Goal: Book appointment/travel/reservation

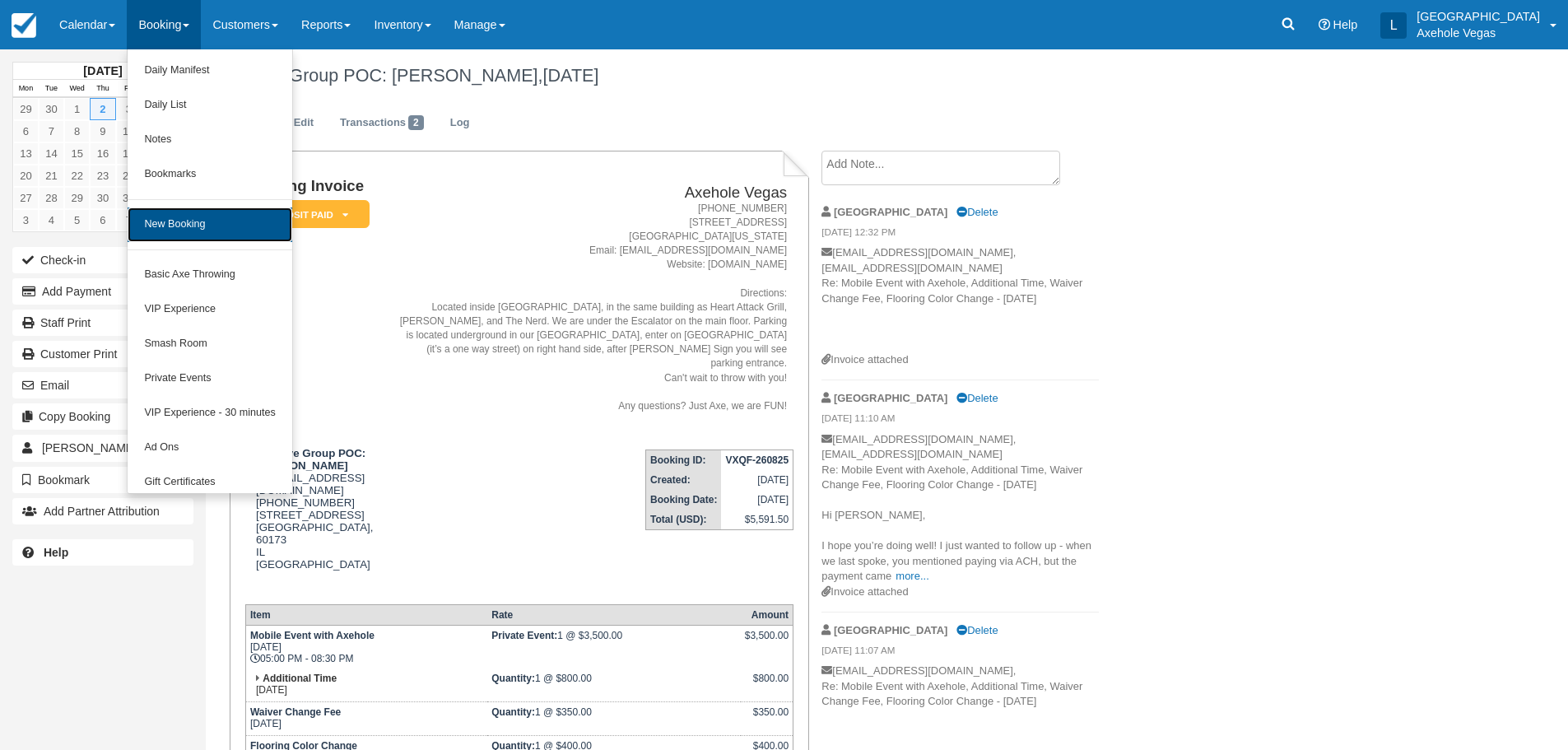
click at [216, 233] on link "New Booking" at bounding box center [209, 224] width 164 height 35
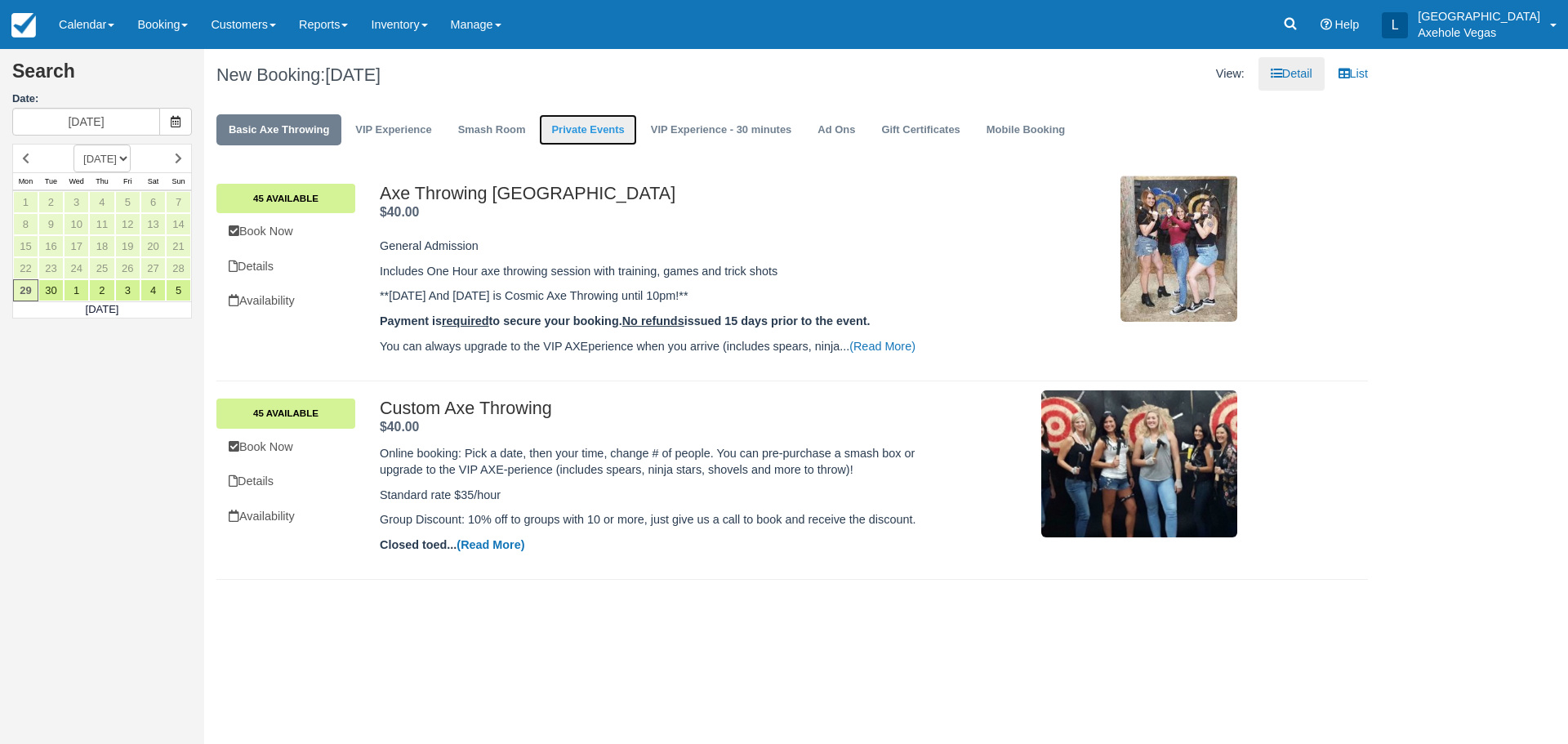
click at [579, 127] on link "Private Events" at bounding box center [587, 130] width 97 height 31
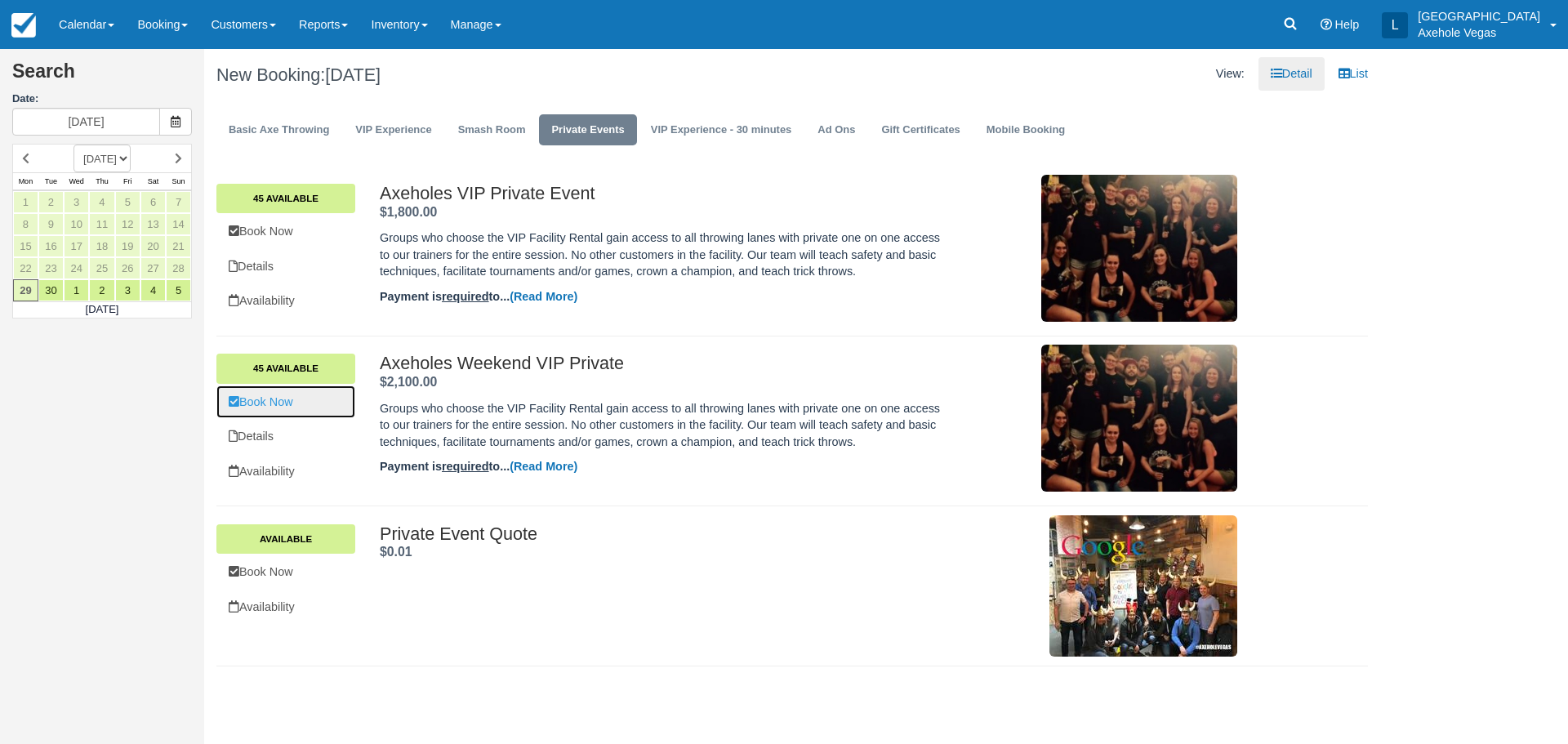
click at [298, 407] on link "Book Now" at bounding box center [286, 402] width 139 height 33
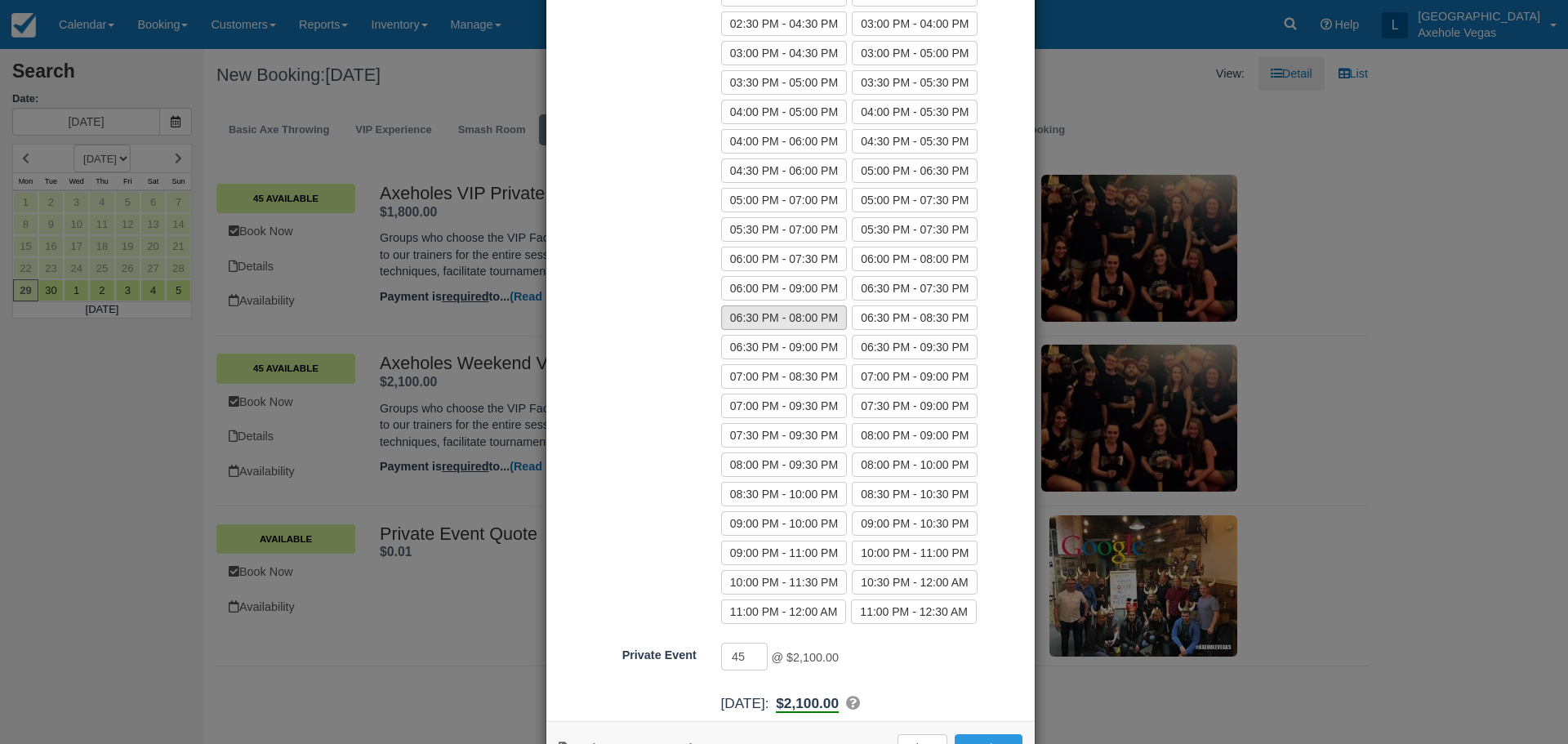
scroll to position [435, 0]
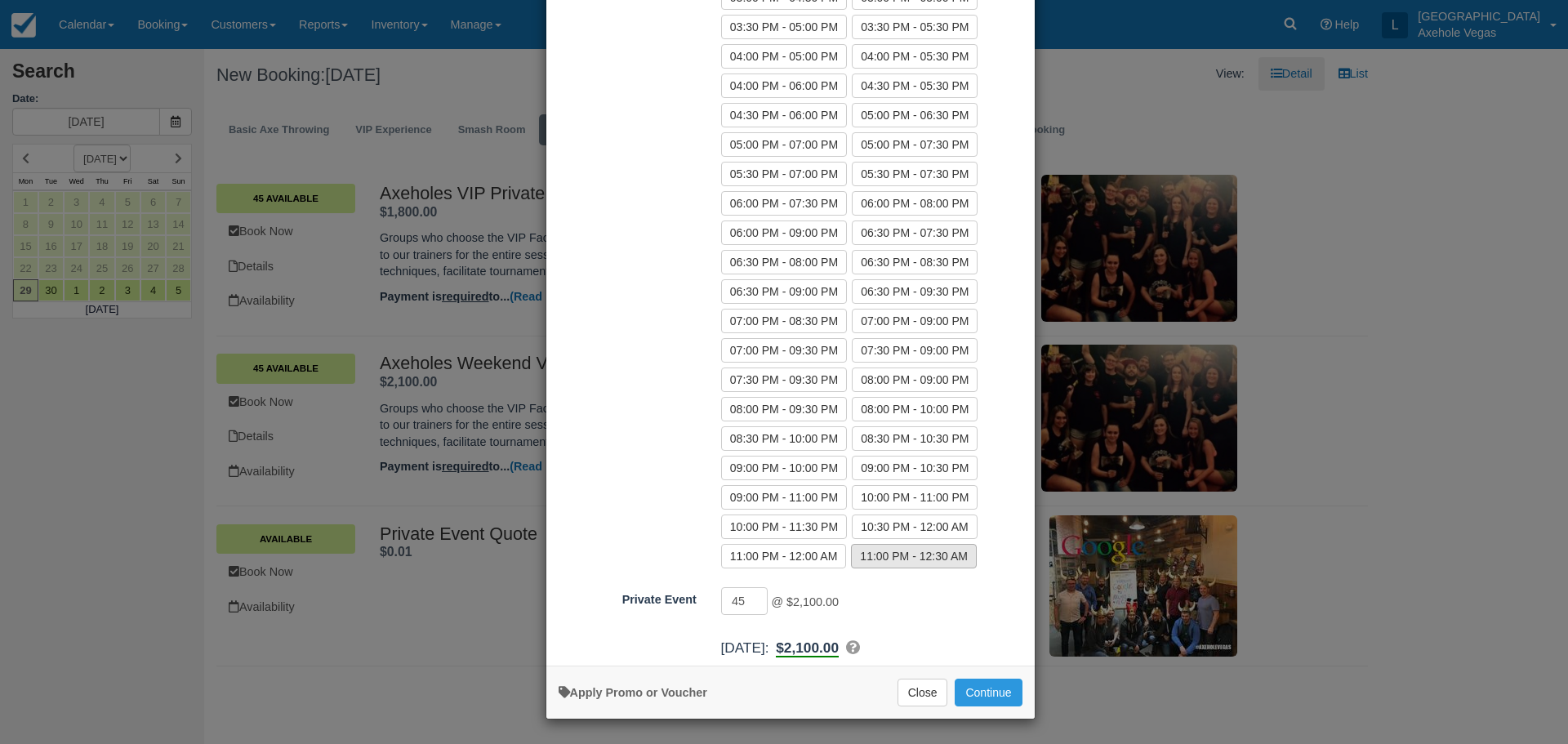
click at [873, 550] on label "11:00 PM - 12:30 AM" at bounding box center [914, 556] width 126 height 25
radio input "true"
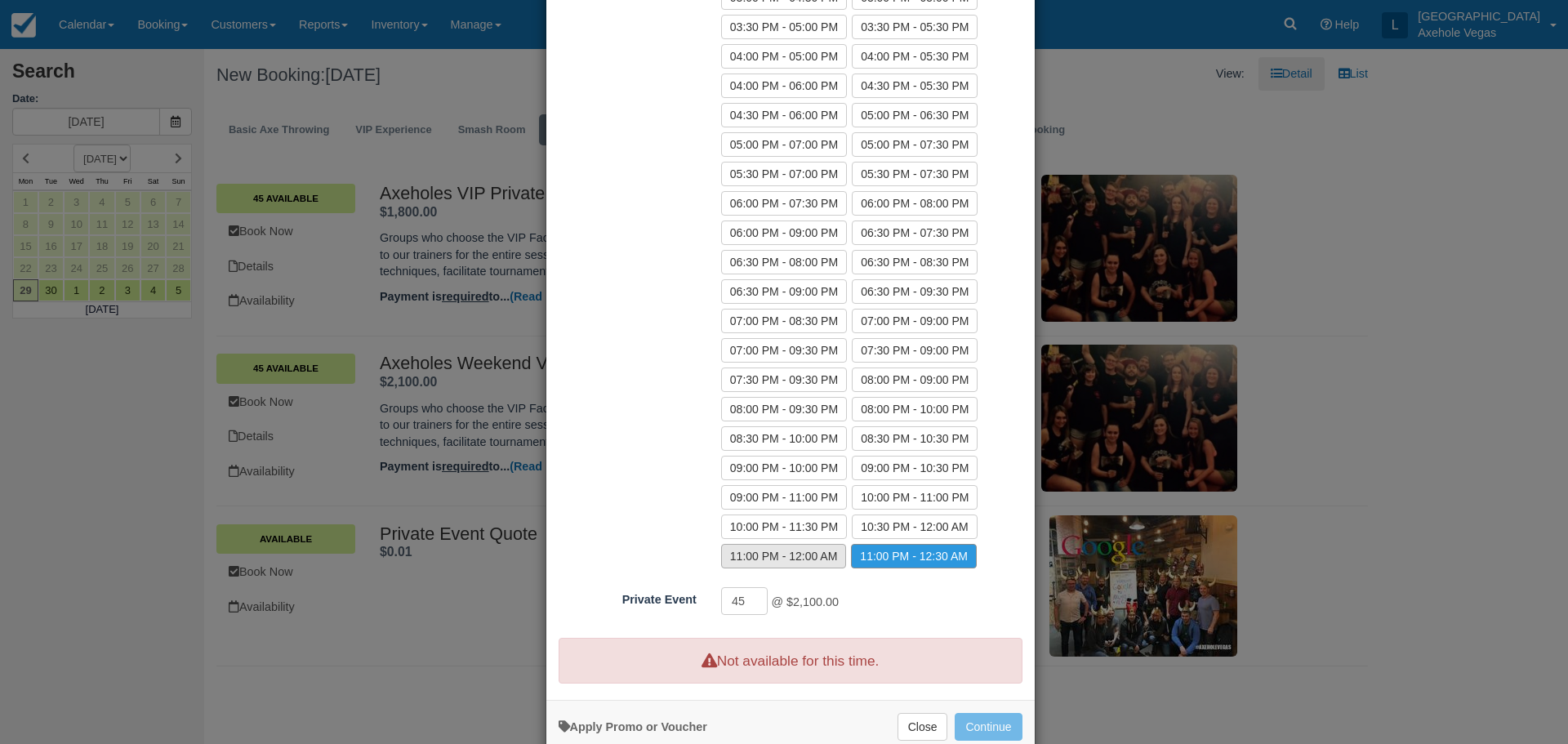
click at [810, 550] on label "11:00 PM - 12:00 AM" at bounding box center [784, 556] width 126 height 25
radio input "true"
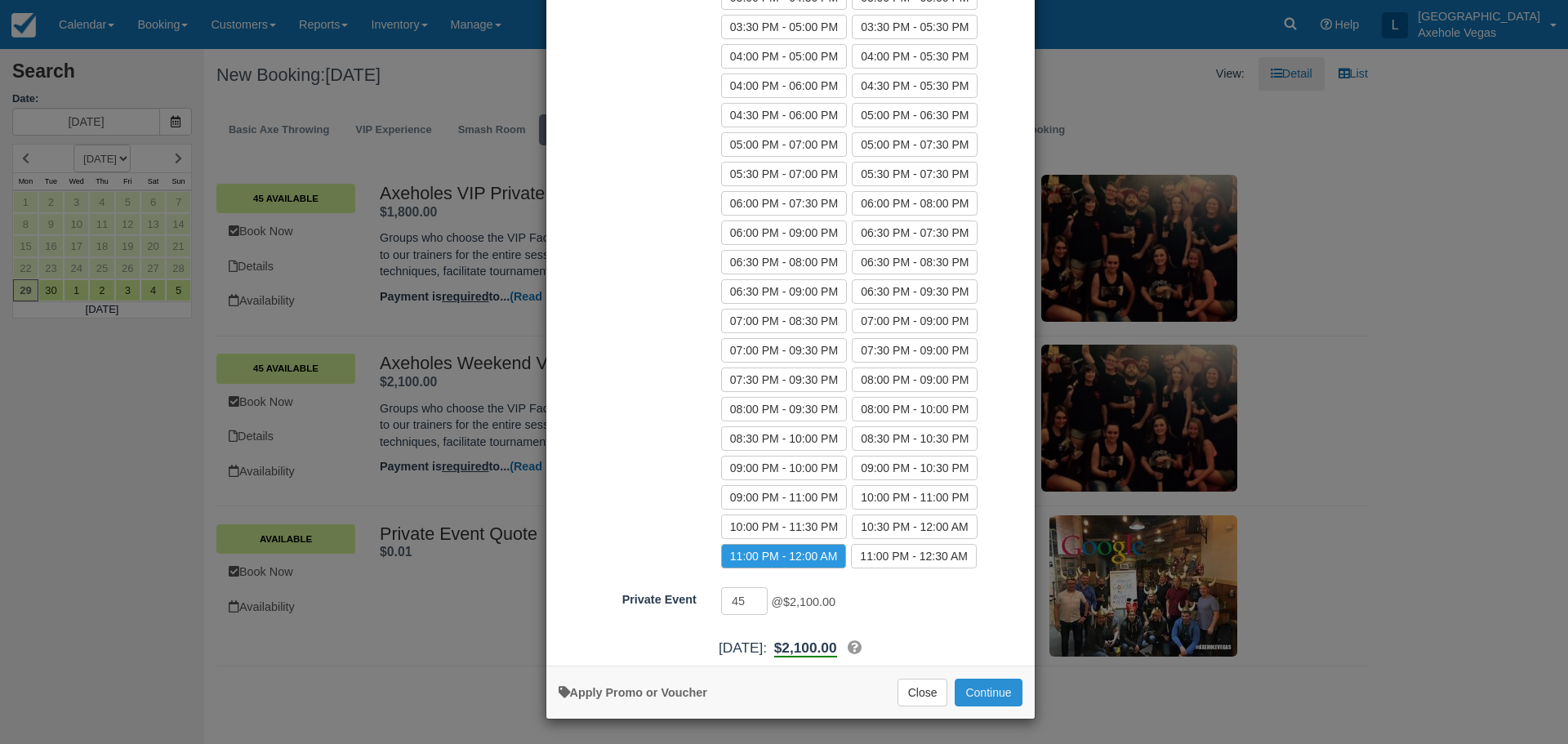
click at [981, 696] on button "Continue" at bounding box center [988, 692] width 67 height 27
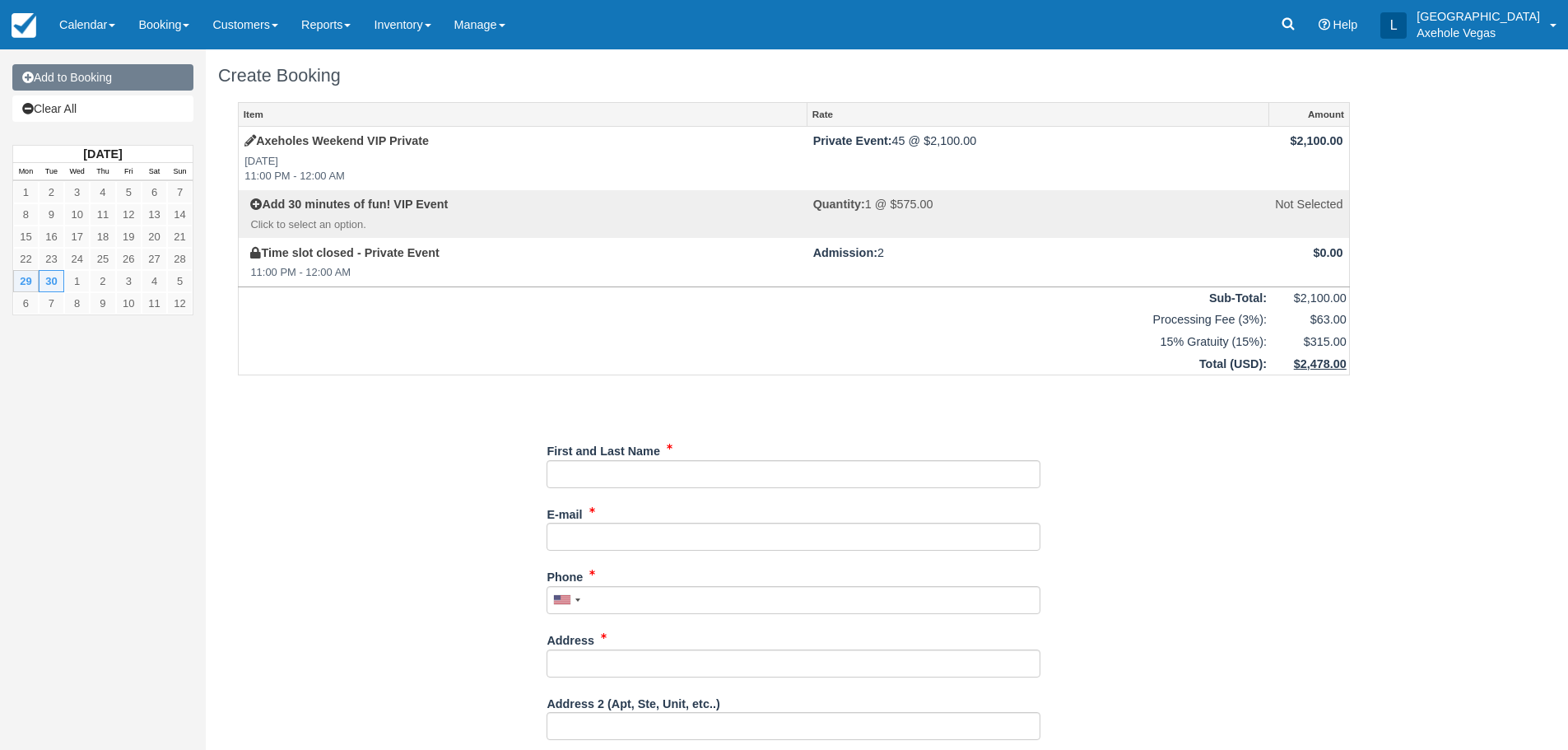
click at [104, 82] on link "Add to Booking" at bounding box center [102, 77] width 181 height 27
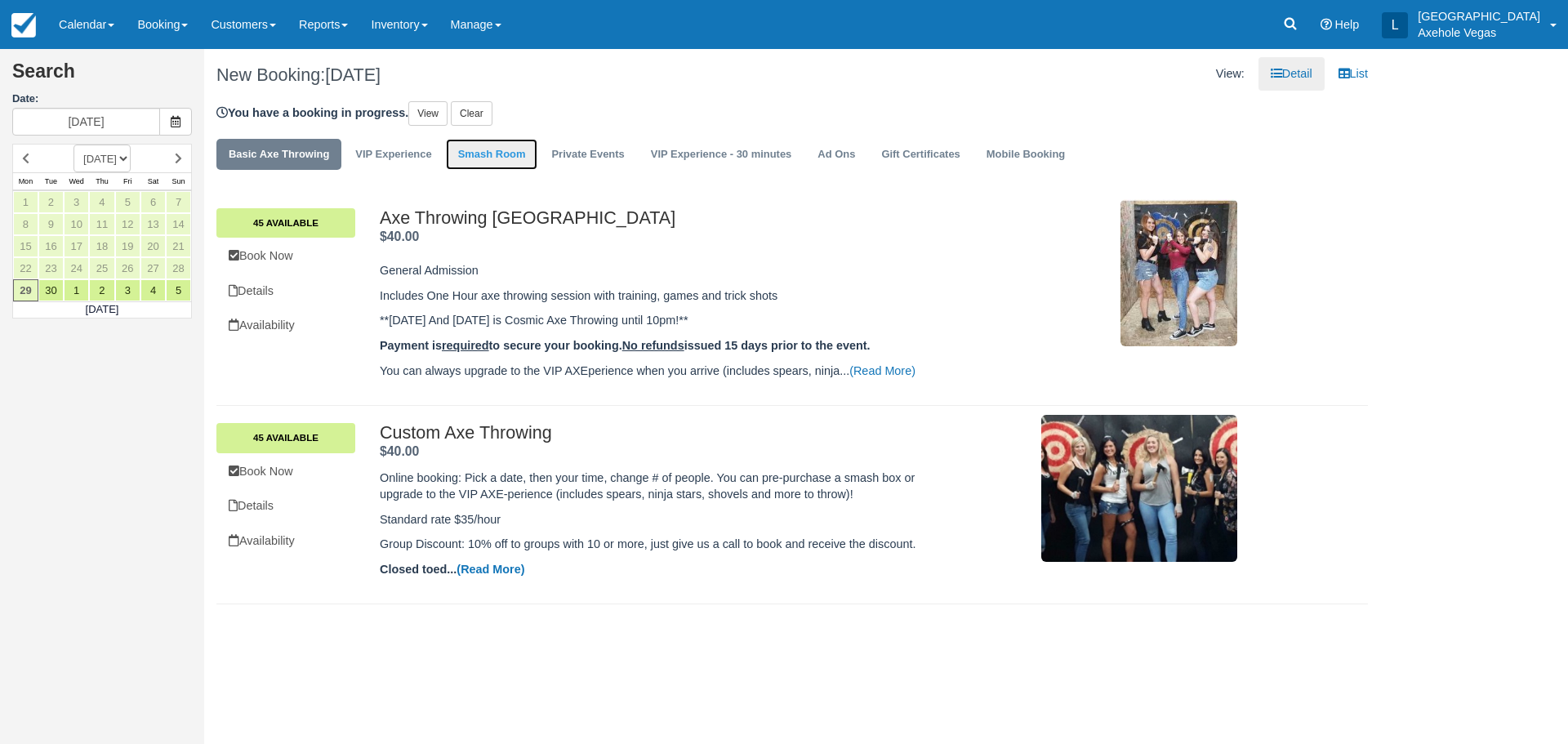
click at [471, 159] on link "Smash Room" at bounding box center [492, 155] width 92 height 31
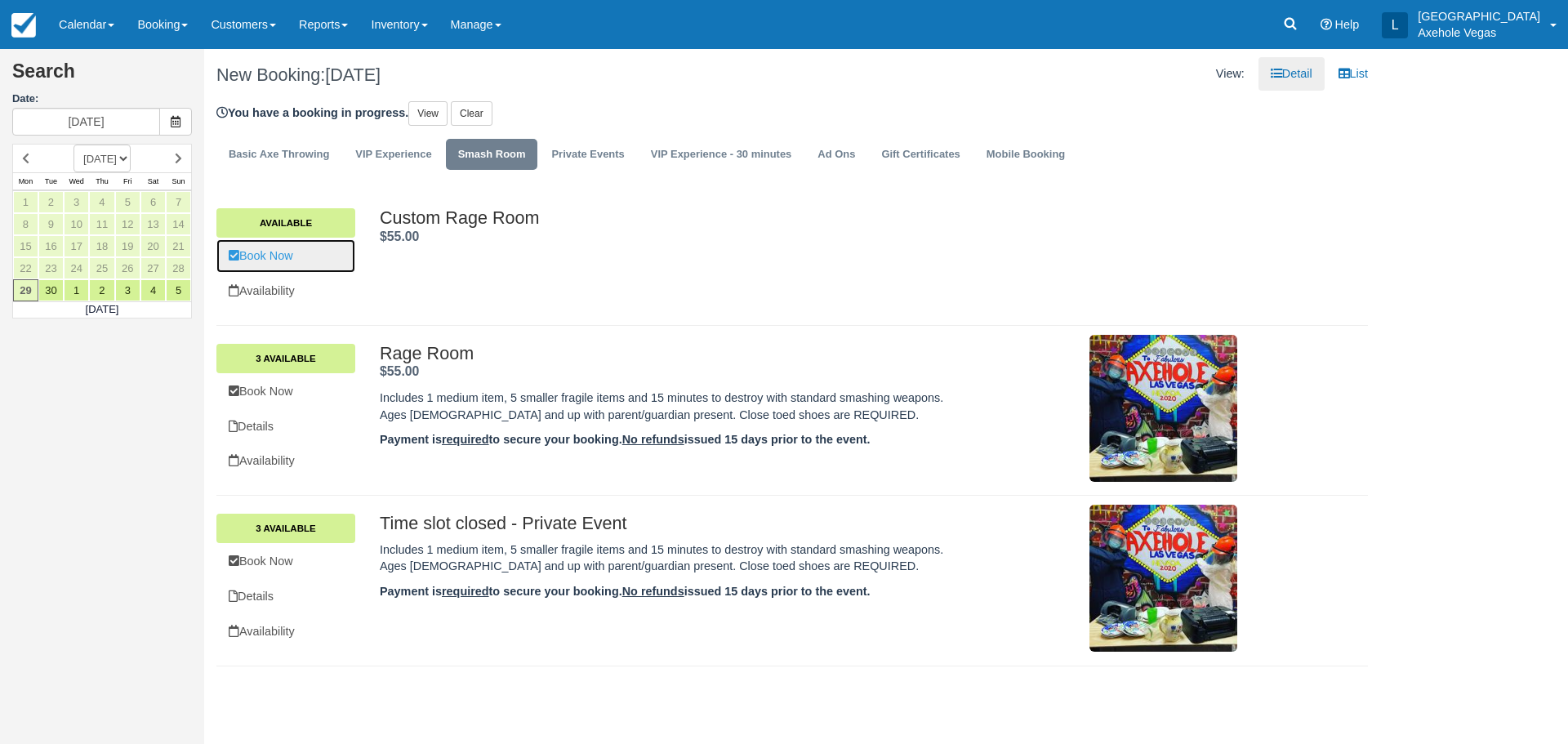
click at [291, 252] on link "Book Now" at bounding box center [286, 256] width 139 height 33
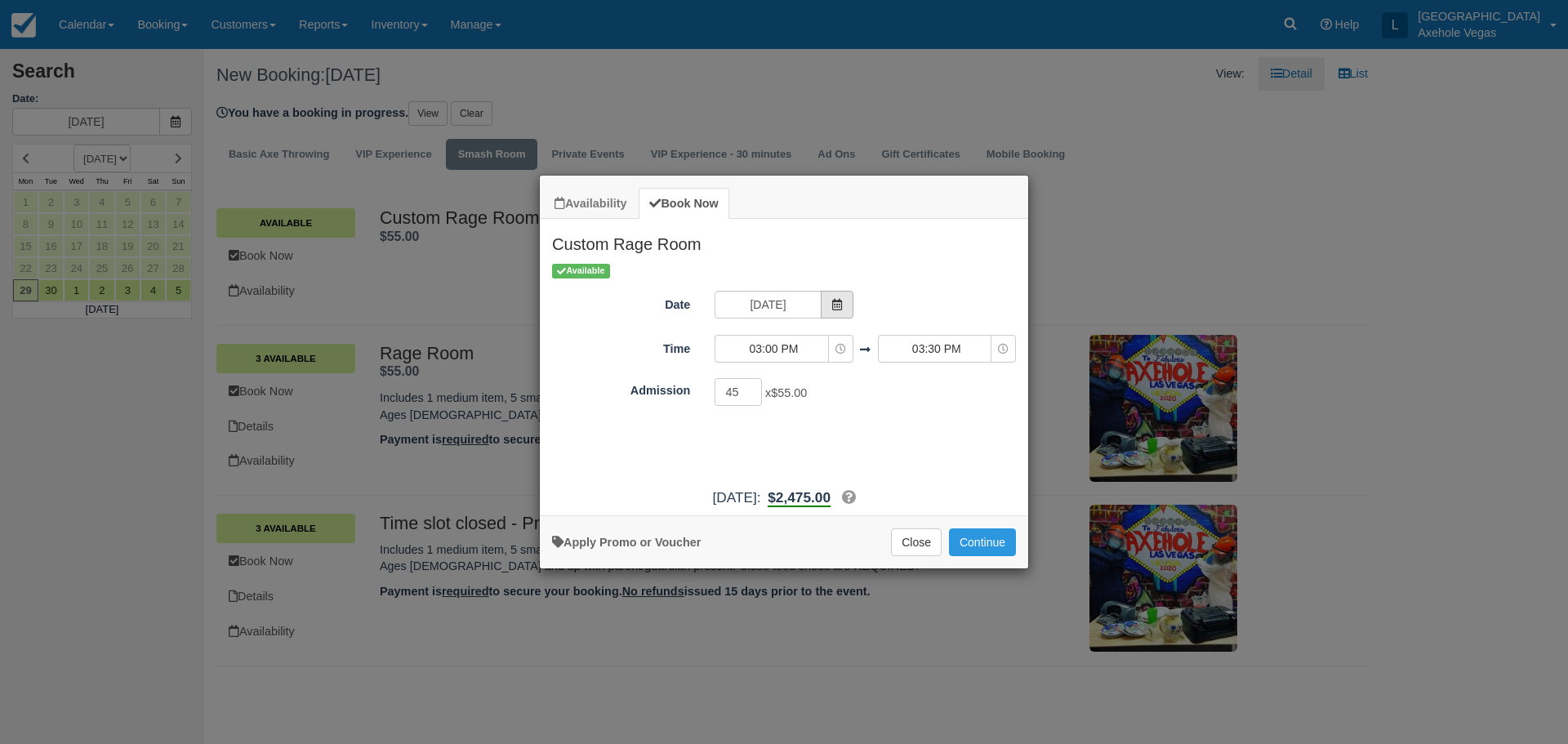
click at [834, 303] on icon "Item Modal" at bounding box center [837, 305] width 12 height 12
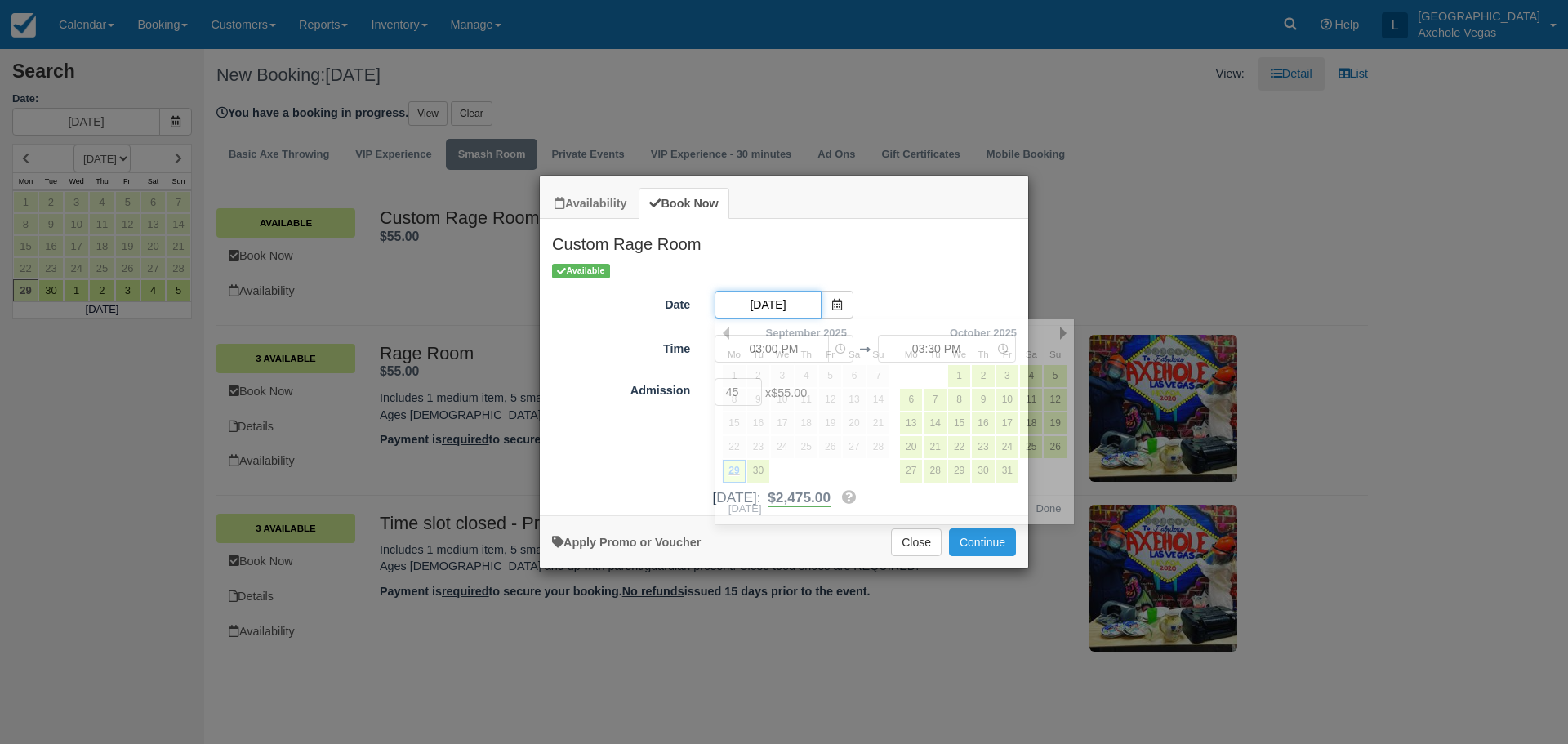
scroll to position [0, 6]
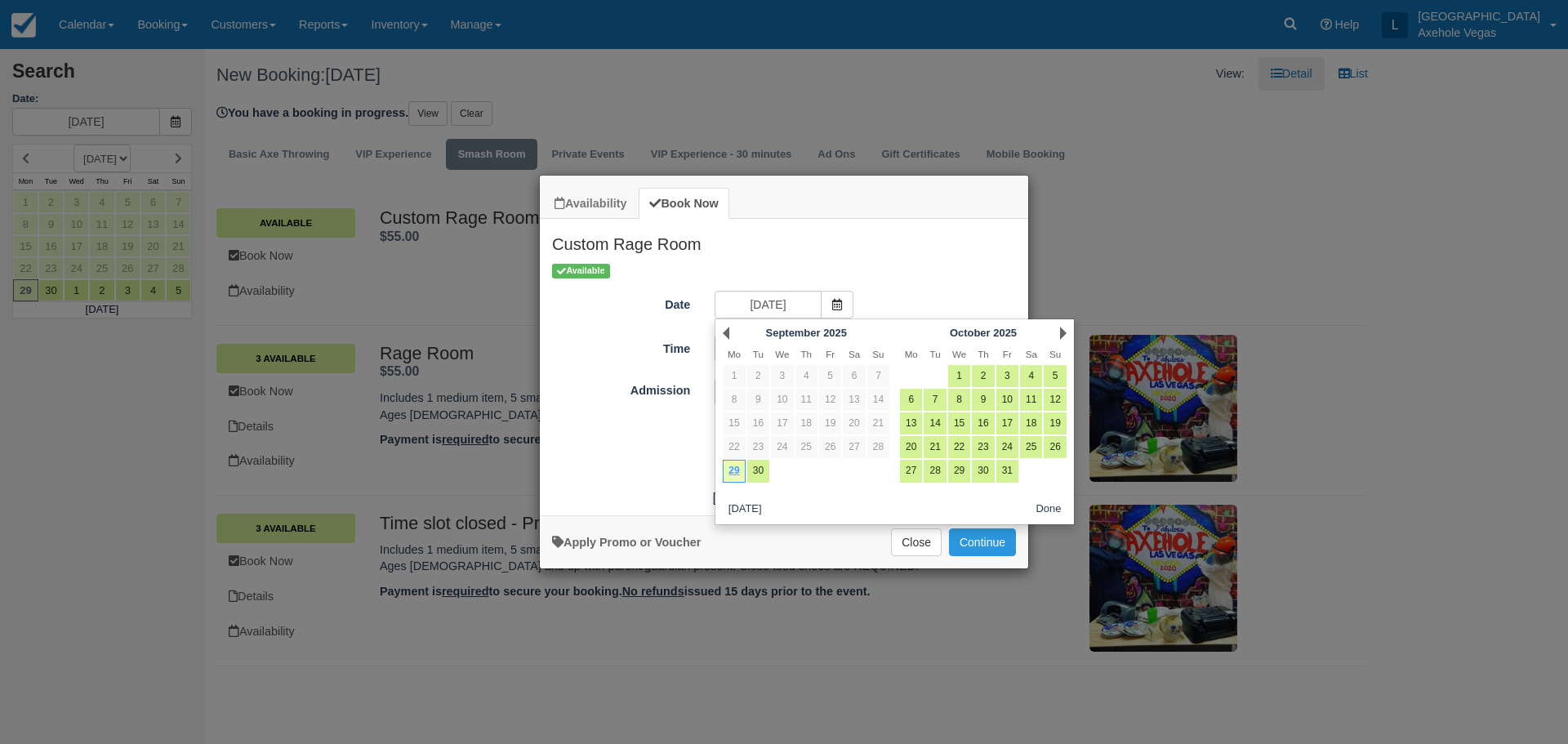
click at [885, 294] on div "Date Mon 29 Sep 2025" at bounding box center [784, 307] width 488 height 31
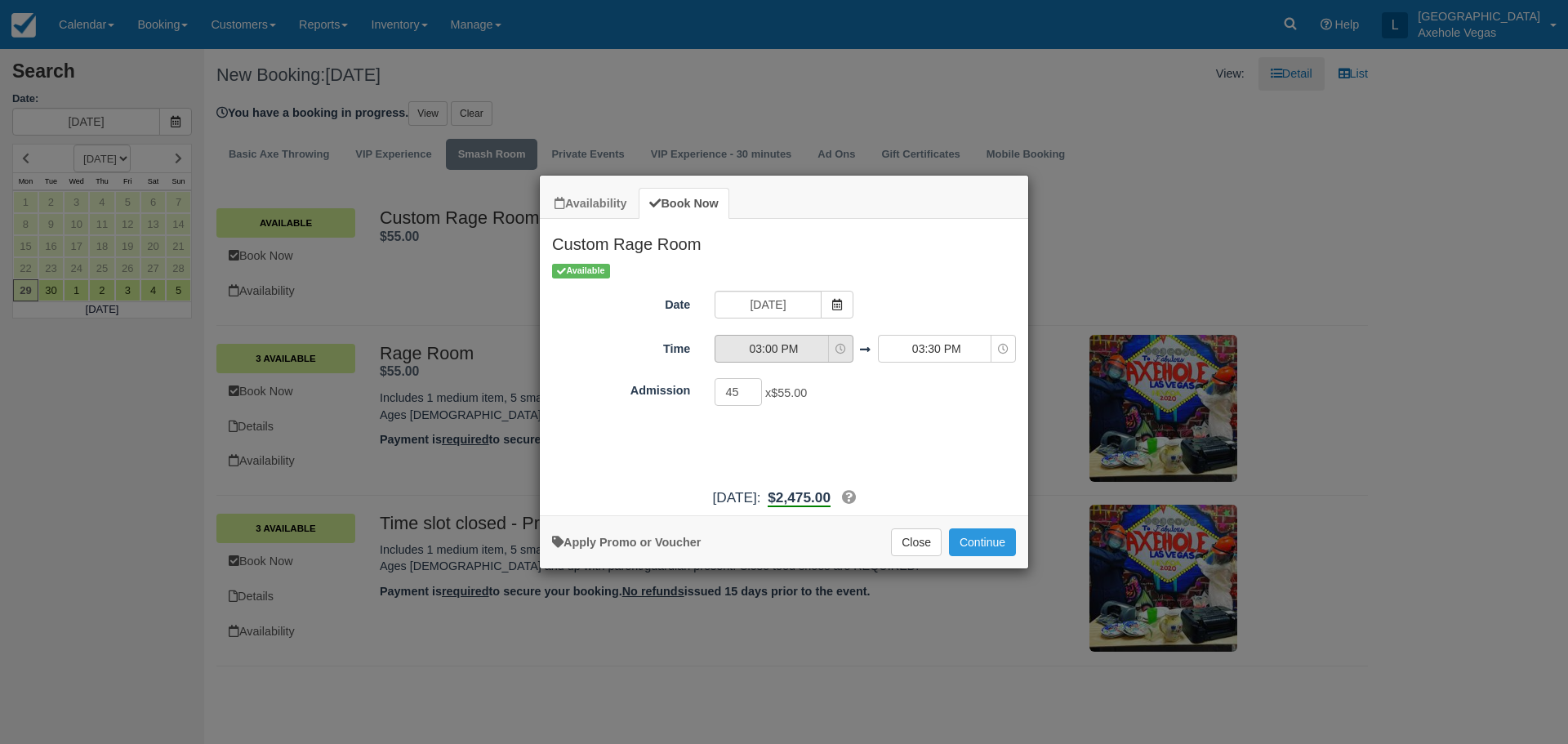
click at [829, 345] on span "03:00 PM" at bounding box center [774, 348] width 116 height 17
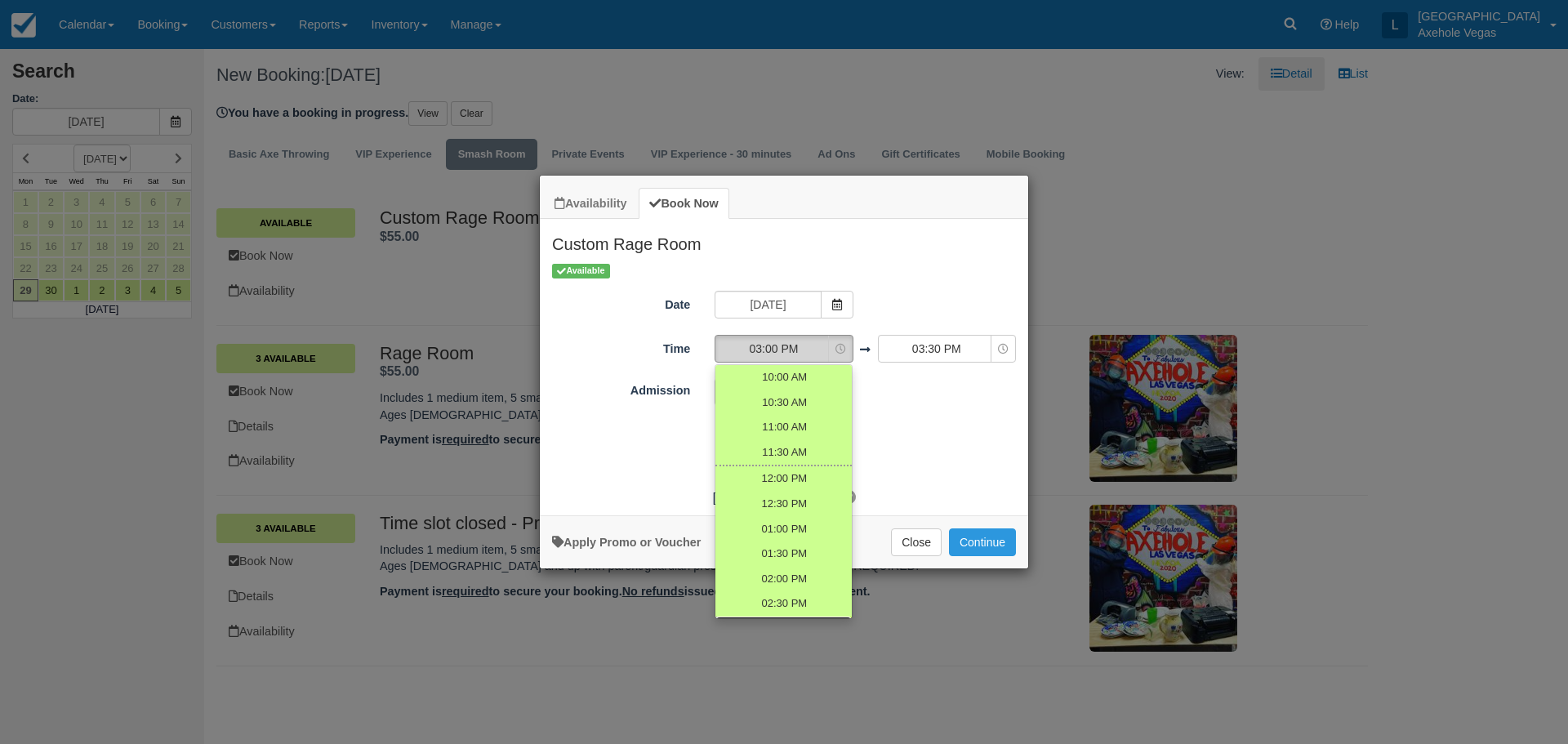
scroll to position [23, 0]
click at [829, 345] on span "03:00 PM" at bounding box center [774, 348] width 116 height 17
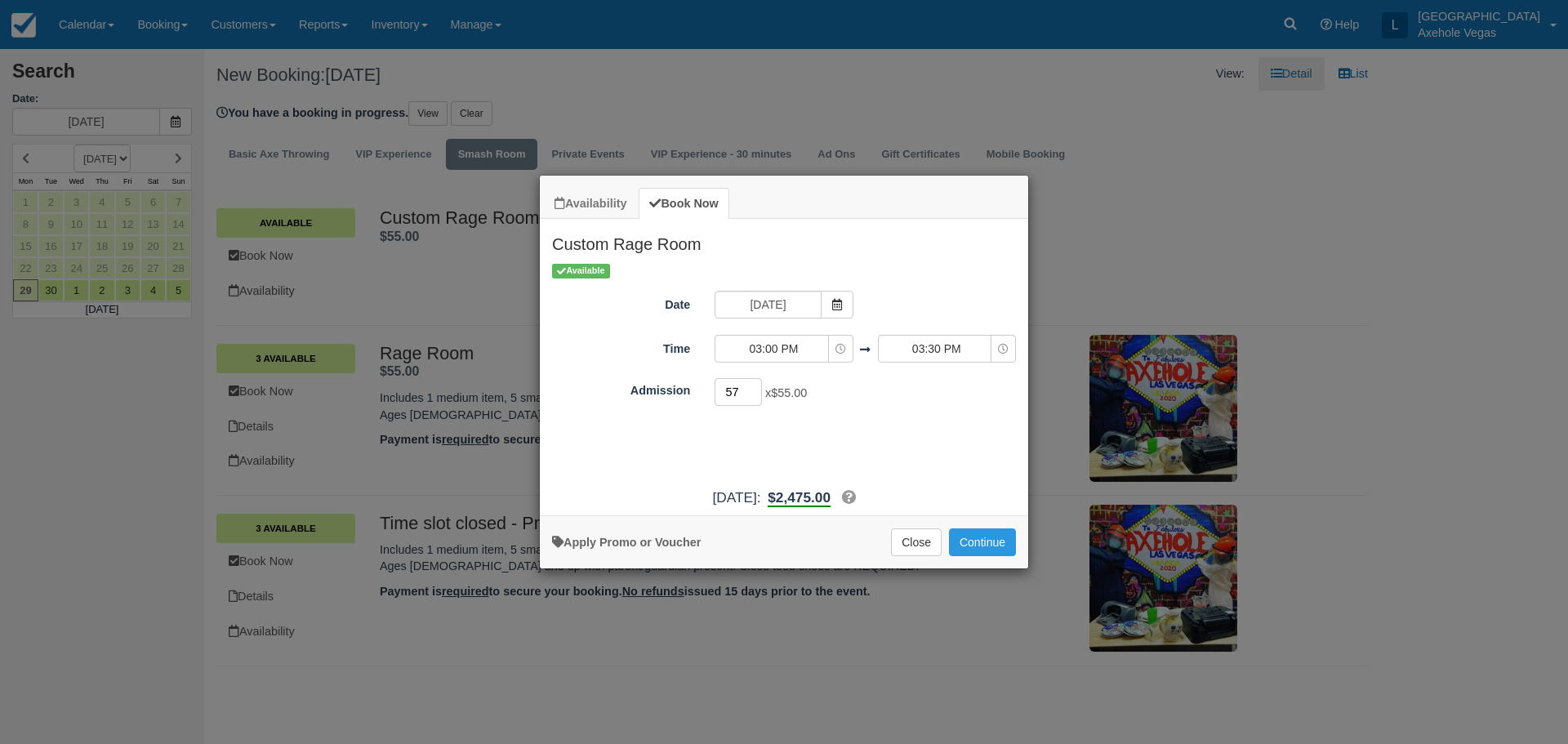
drag, startPoint x: 748, startPoint y: 388, endPoint x: 721, endPoint y: 390, distance: 27.1
click at [721, 390] on input "57" at bounding box center [738, 392] width 47 height 27
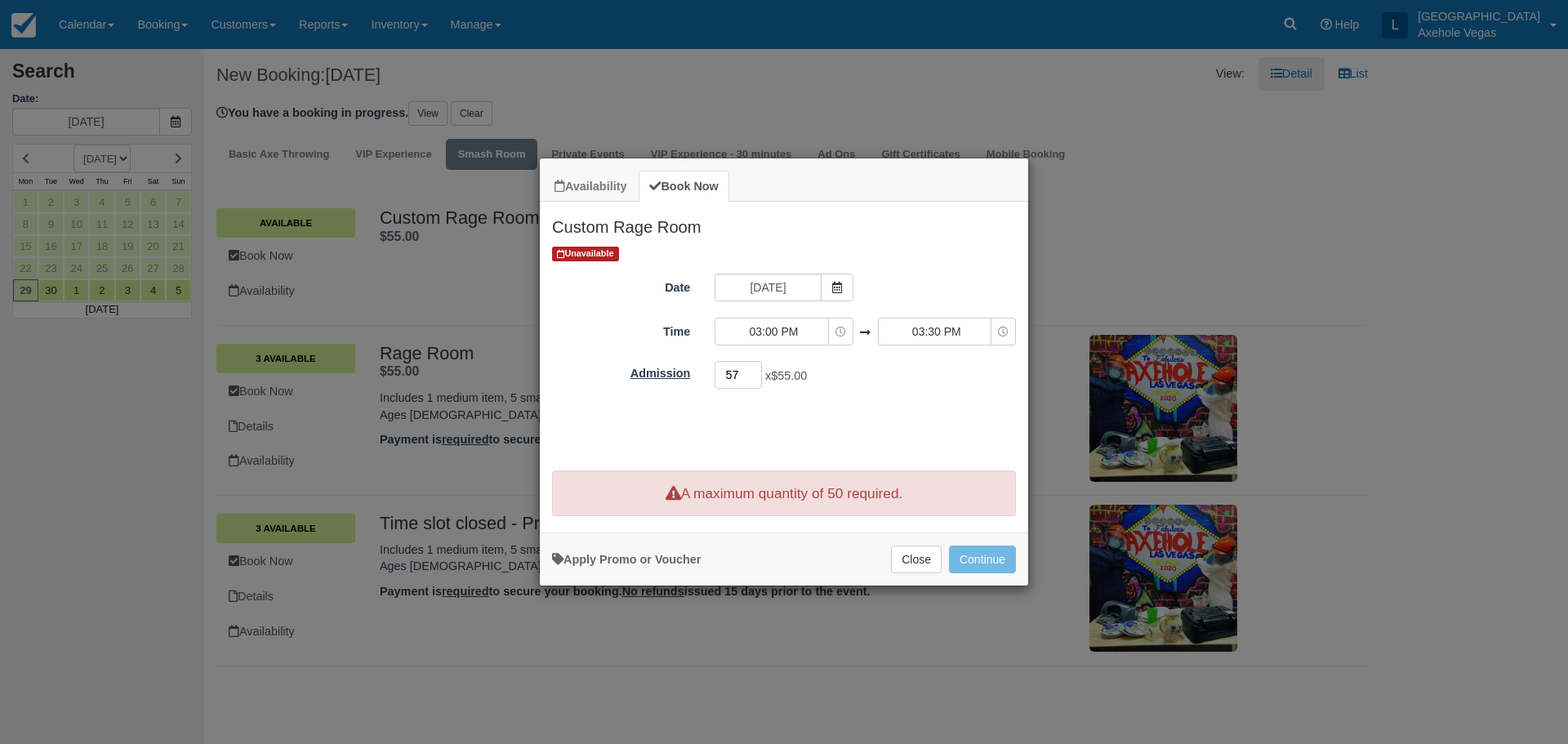
drag, startPoint x: 743, startPoint y: 375, endPoint x: 696, endPoint y: 376, distance: 47.0
click at [696, 376] on div "Admission 57 x $55.00 Required." at bounding box center [784, 374] width 488 height 31
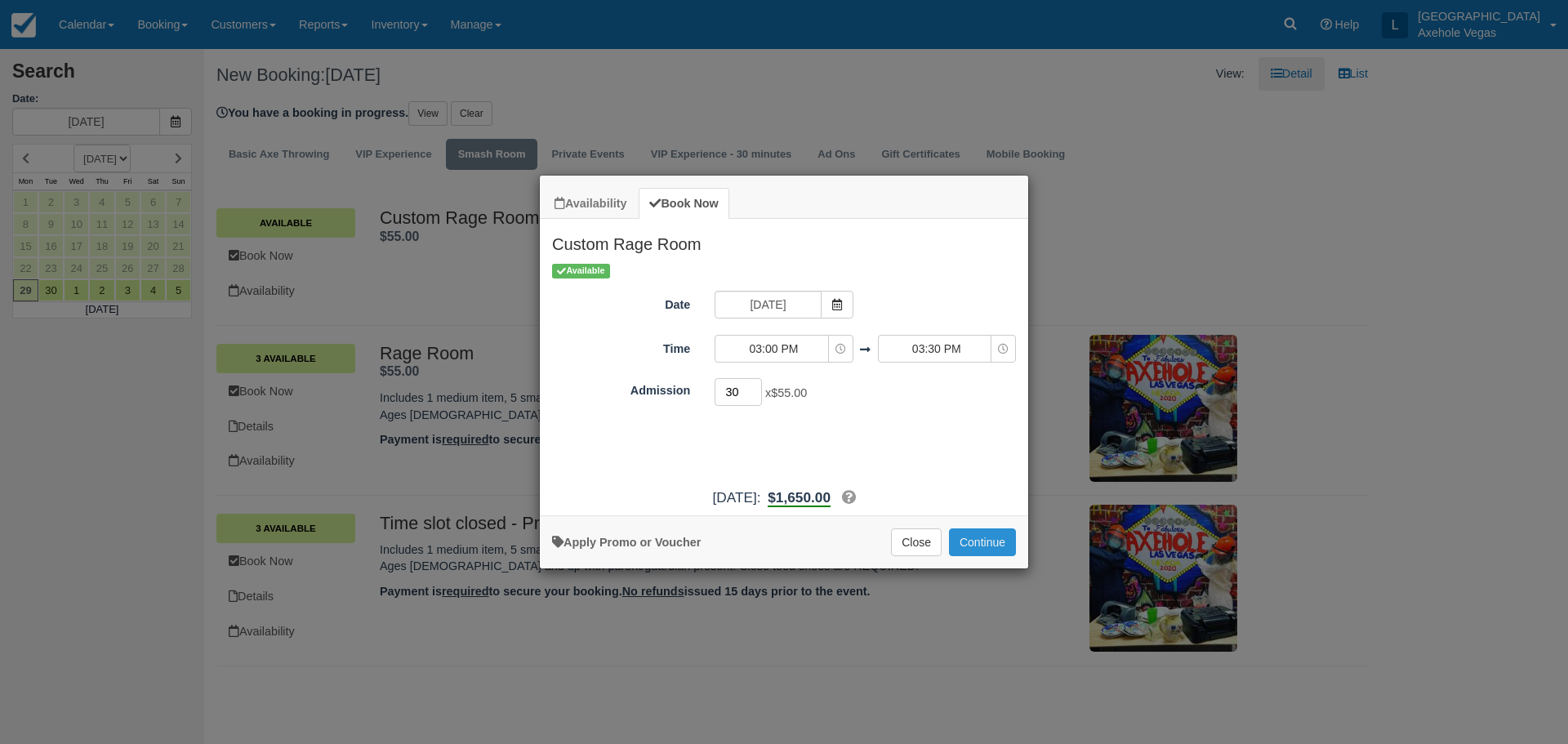
type input "30"
click at [981, 542] on button "Continue" at bounding box center [983, 542] width 67 height 27
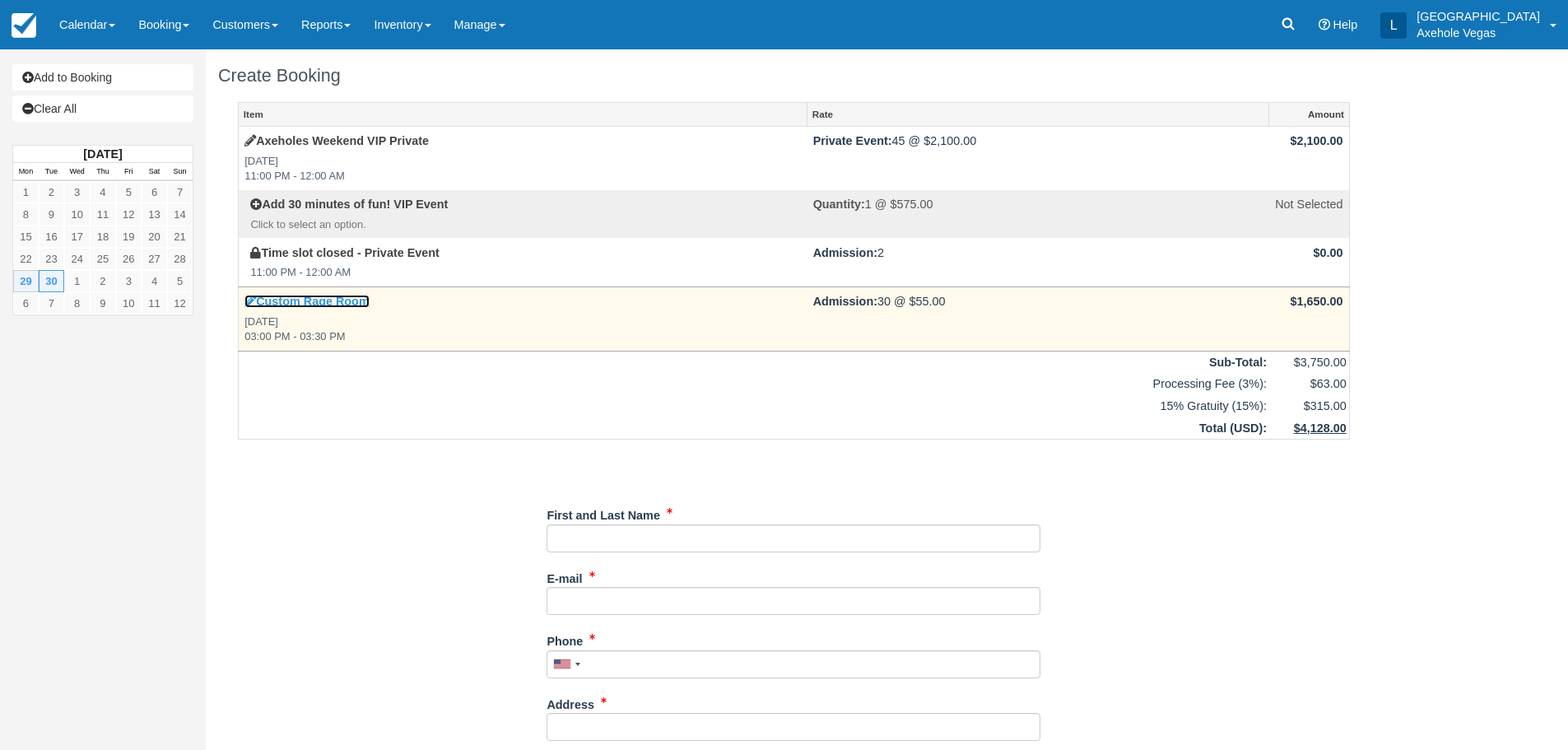
click at [340, 298] on link "Custom Rage Room" at bounding box center [306, 300] width 125 height 13
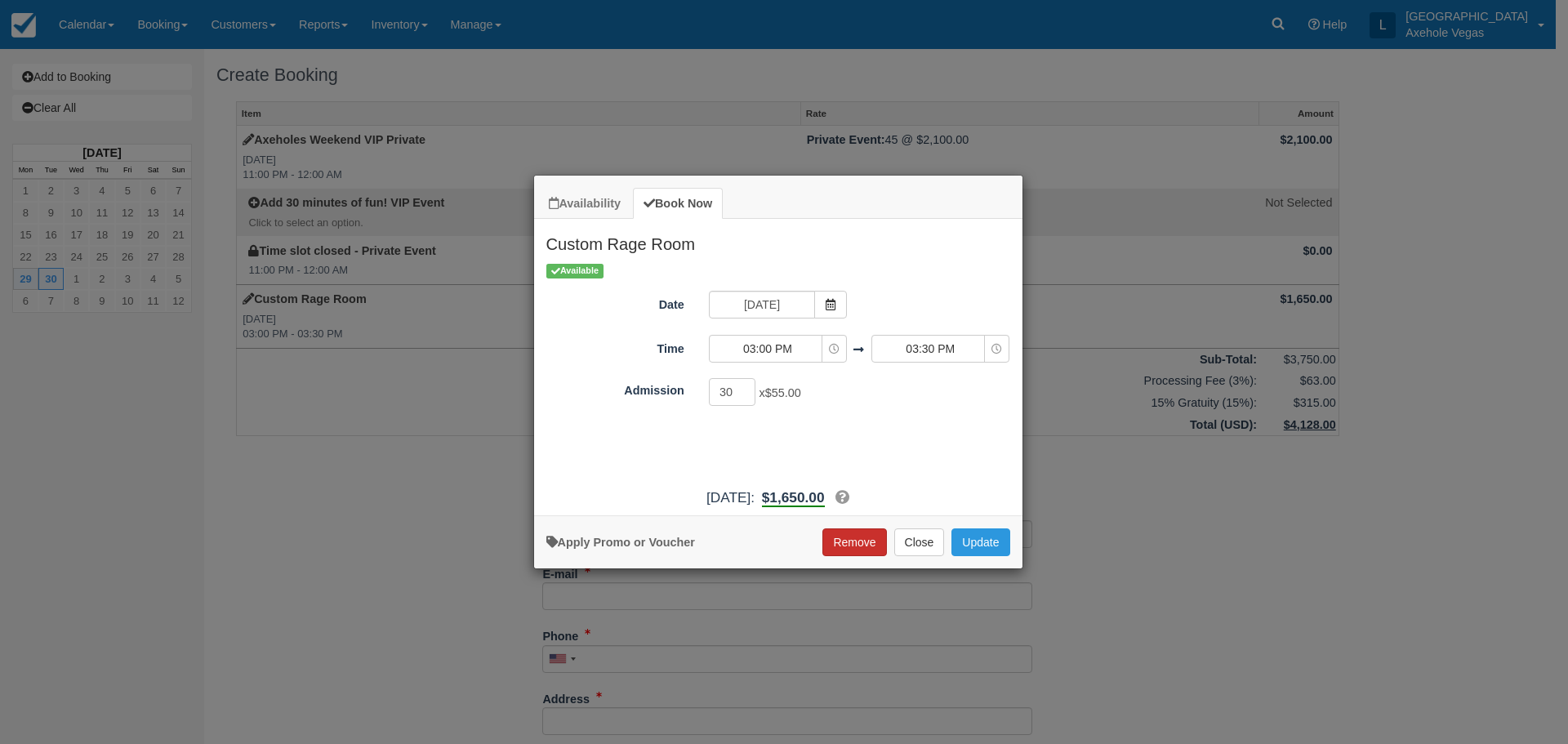
click at [848, 550] on button "Remove" at bounding box center [854, 542] width 64 height 27
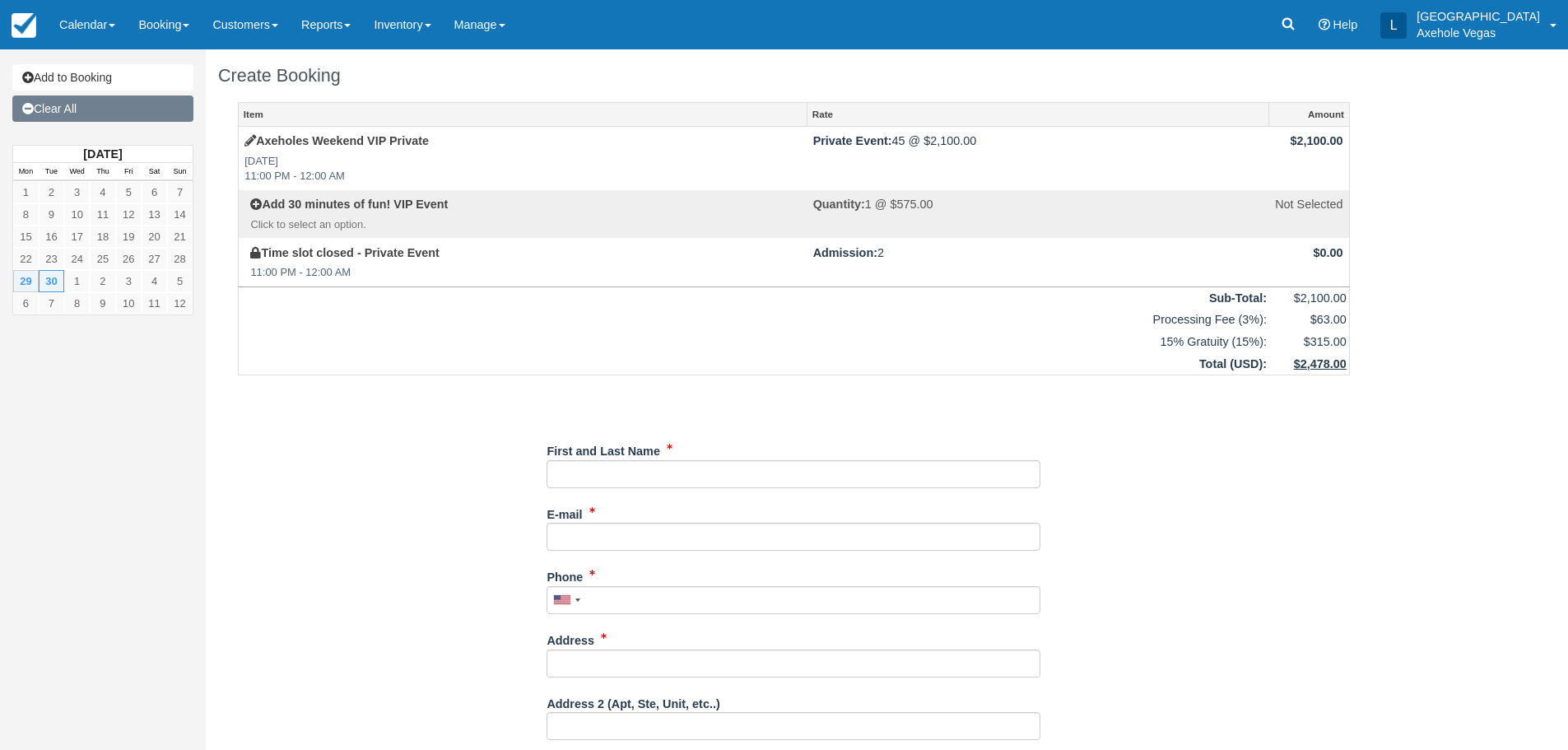
click at [101, 110] on link "Clear All" at bounding box center [102, 109] width 181 height 27
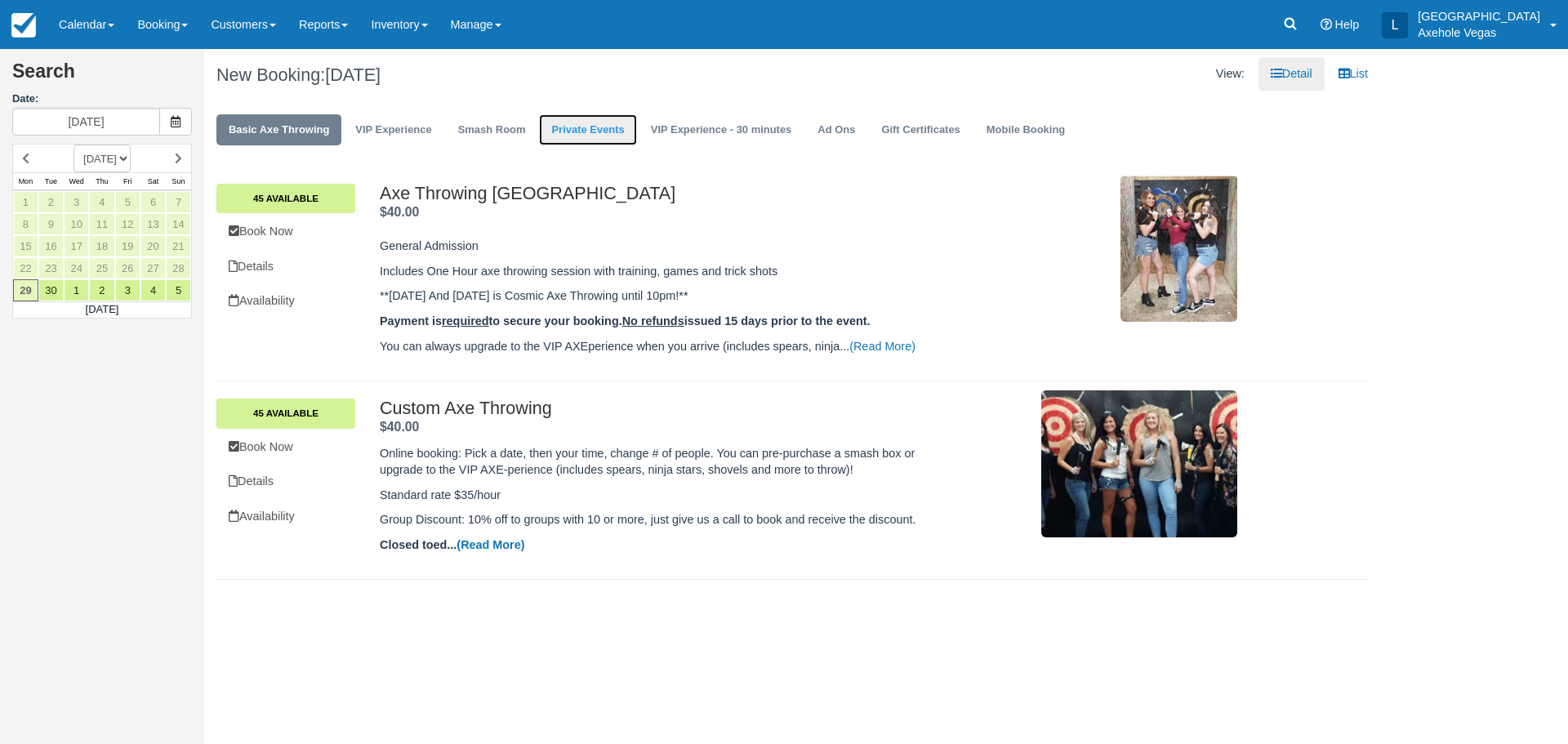
click at [618, 129] on link "Private Events" at bounding box center [587, 130] width 97 height 31
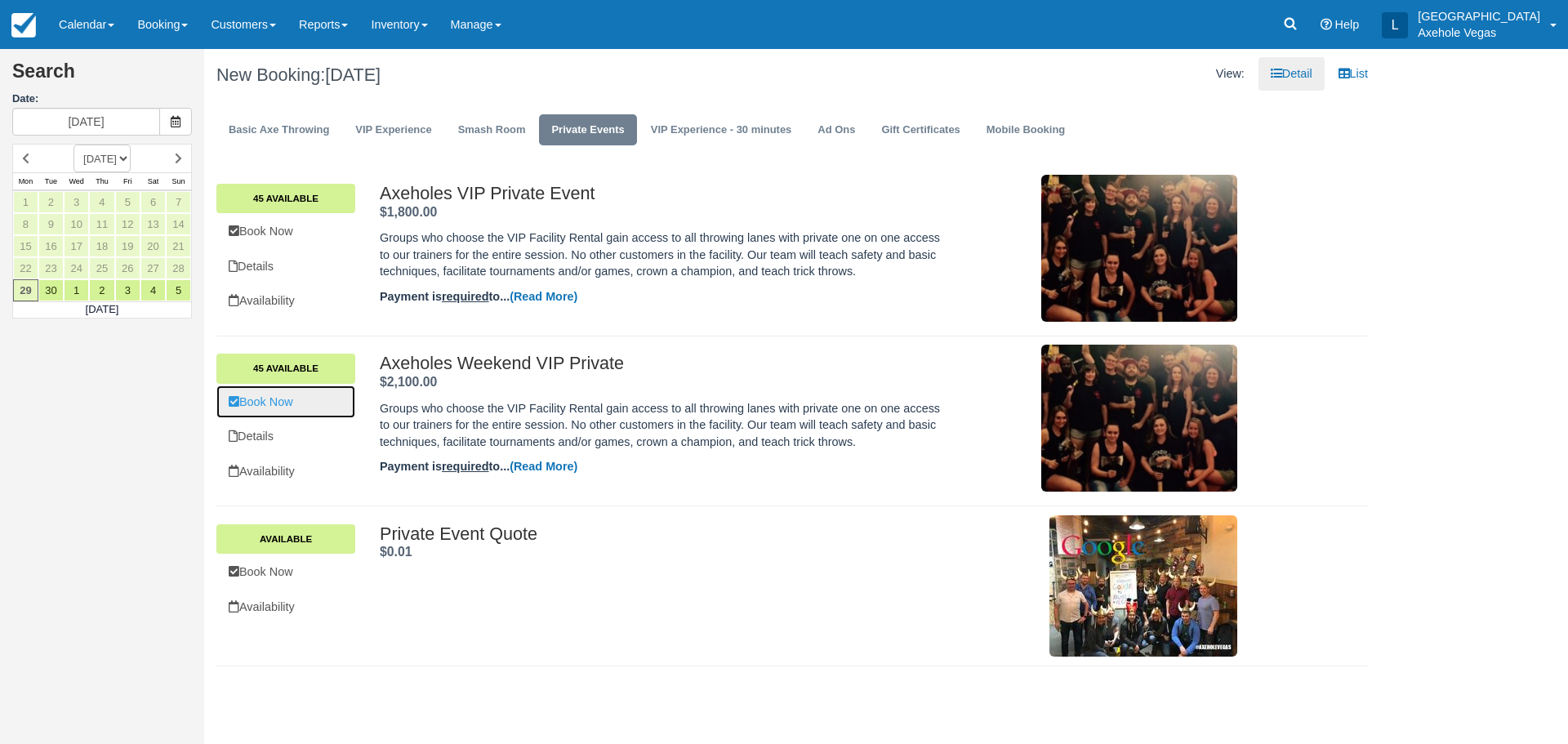
click at [293, 409] on link "Book Now" at bounding box center [286, 402] width 139 height 33
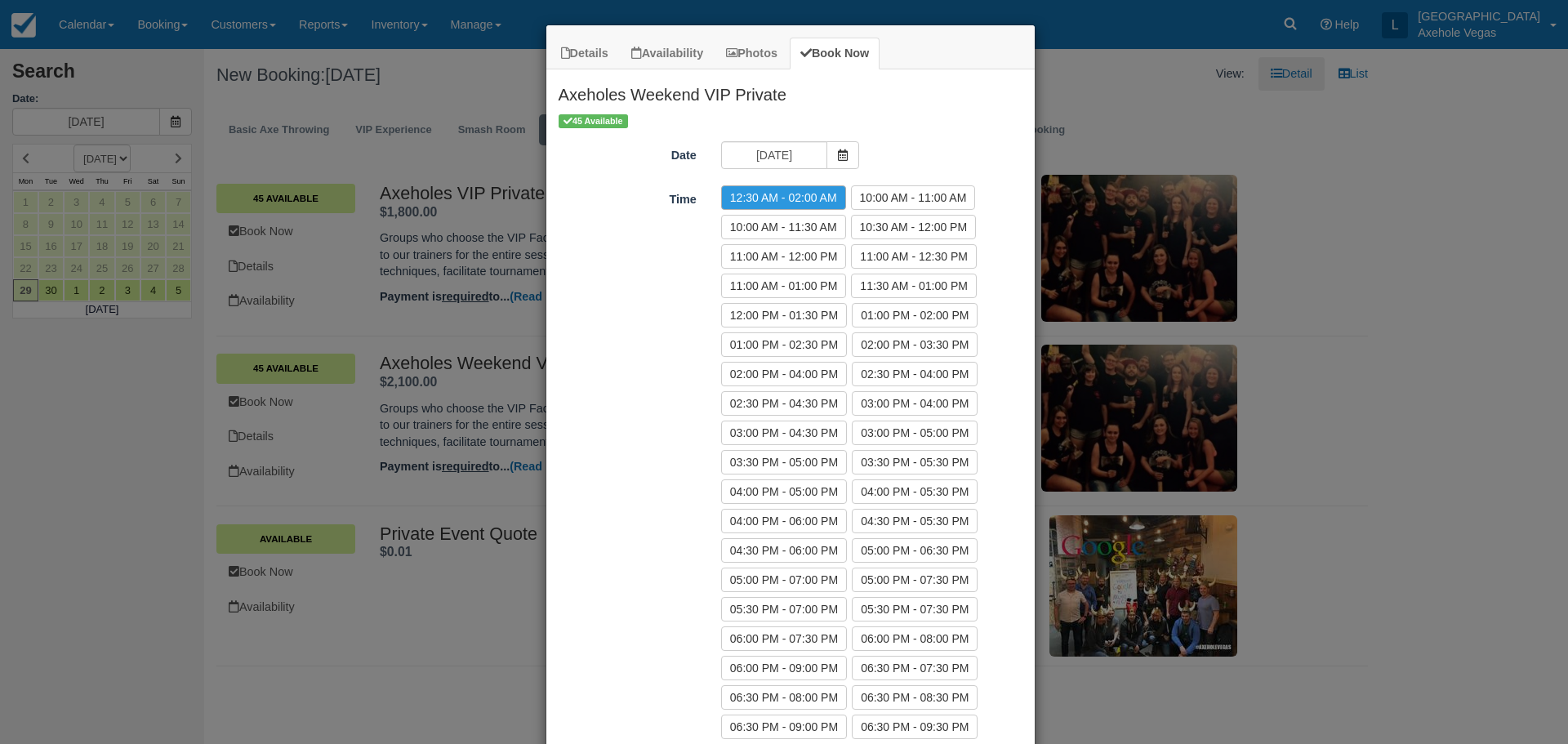
scroll to position [435, 0]
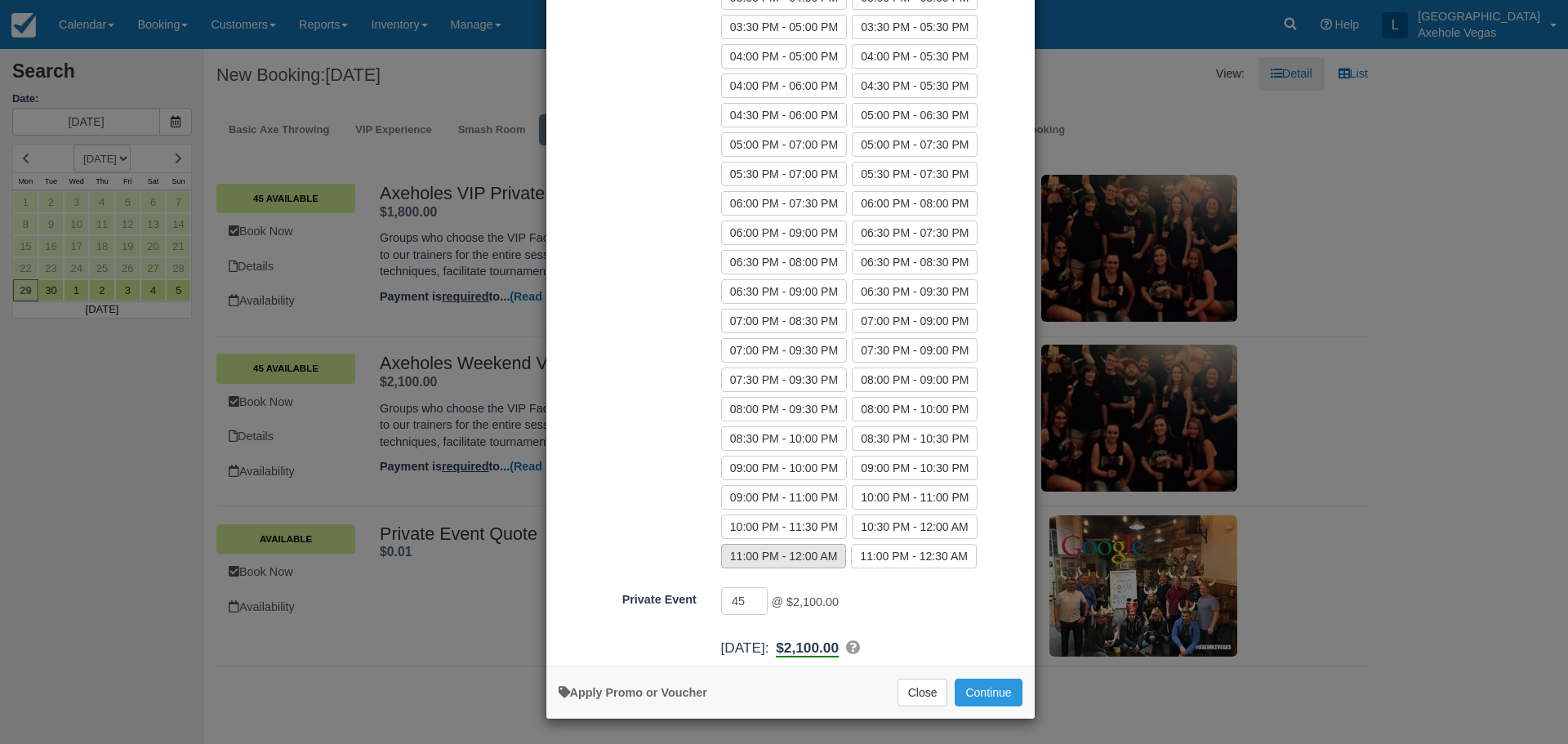
click at [820, 555] on label "11:00 PM - 12:00 AM" at bounding box center [784, 556] width 126 height 25
radio input "true"
click at [966, 687] on button "Continue" at bounding box center [988, 692] width 67 height 27
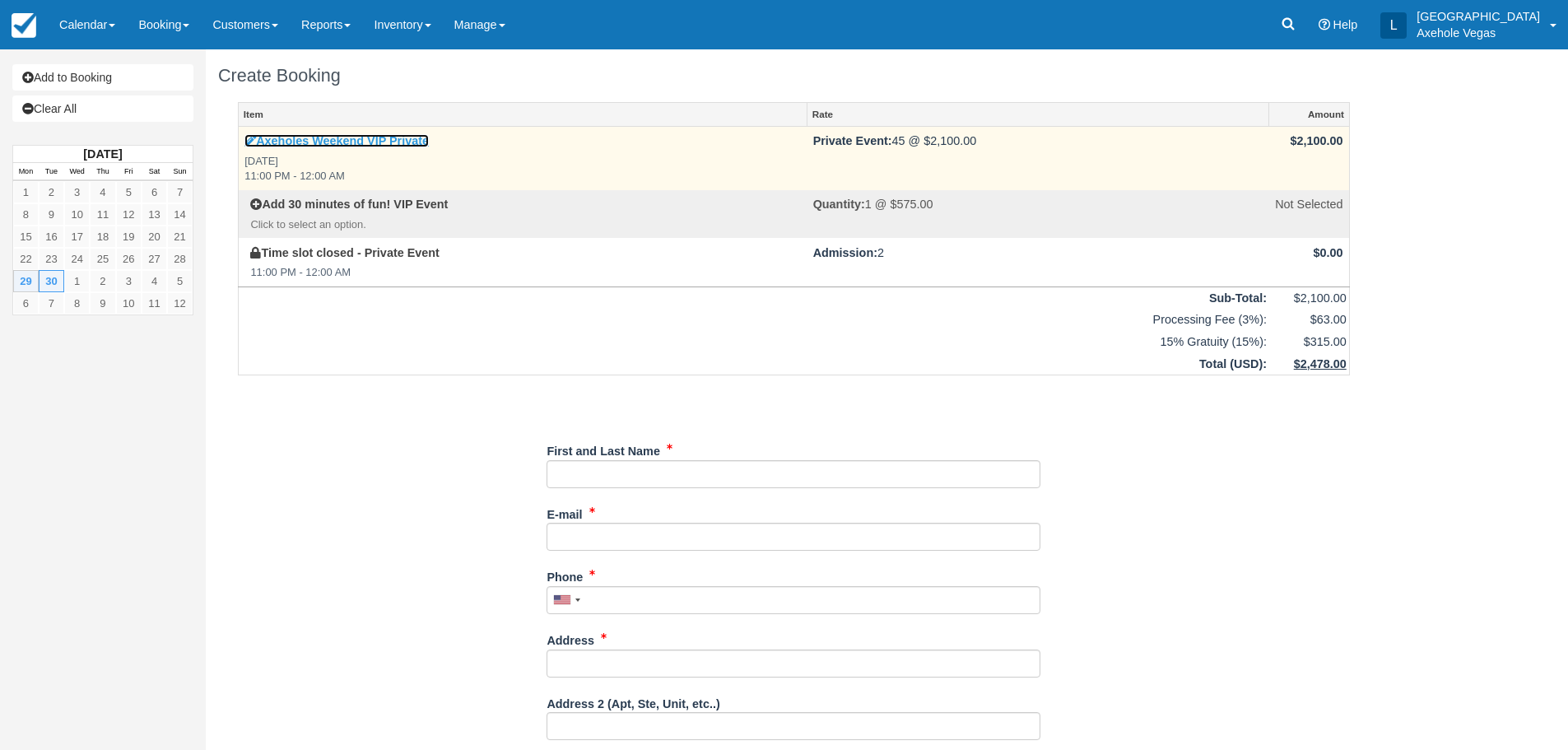
click at [250, 145] on icon at bounding box center [250, 141] width 12 height 12
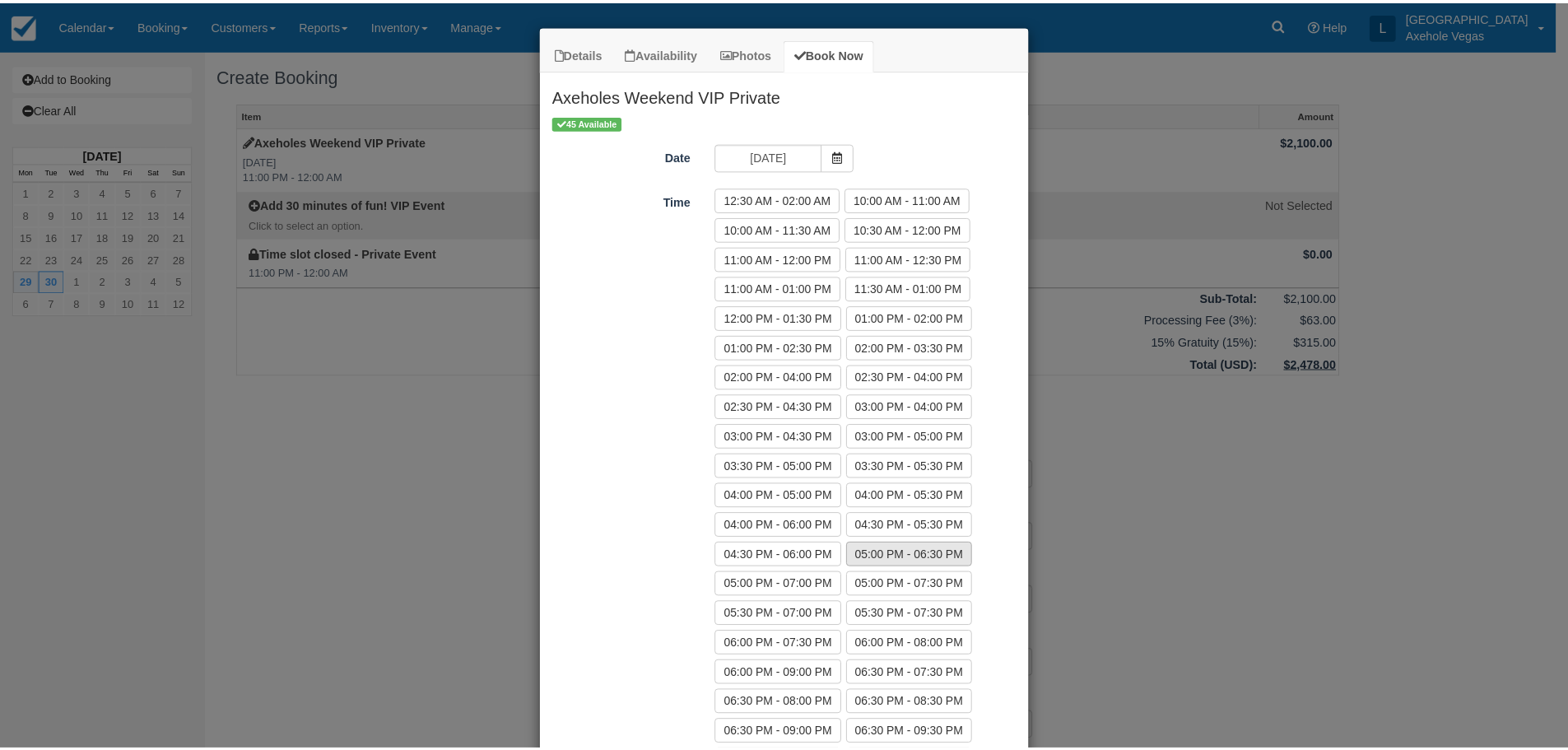
scroll to position [439, 0]
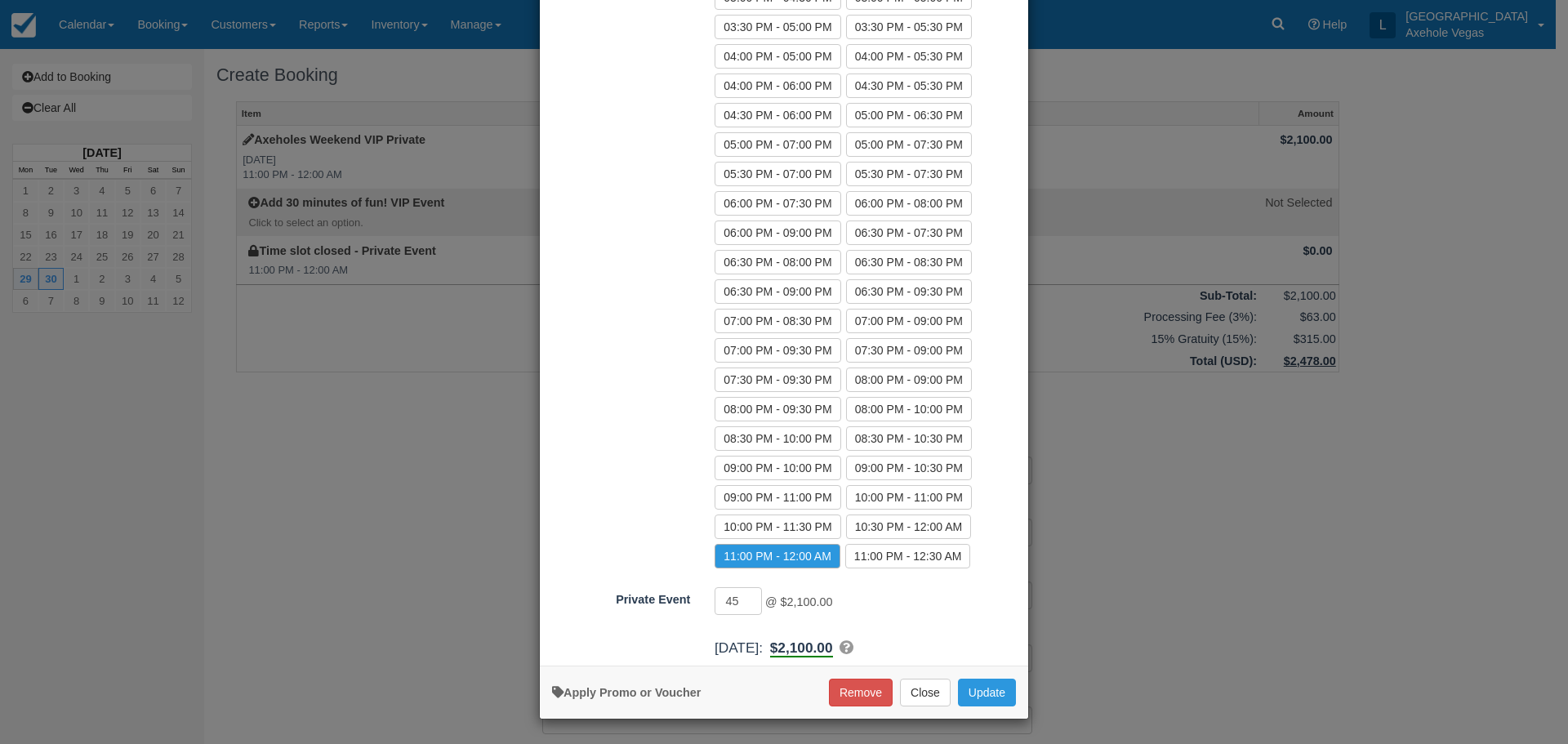
click at [816, 649] on b "$2,100.00" at bounding box center [801, 648] width 63 height 18
click at [422, 525] on div "Details Availability Photos Book Now Axeholes Weekend VIP Private Groups who ch…" at bounding box center [784, 372] width 1568 height 744
